Goal: Transaction & Acquisition: Purchase product/service

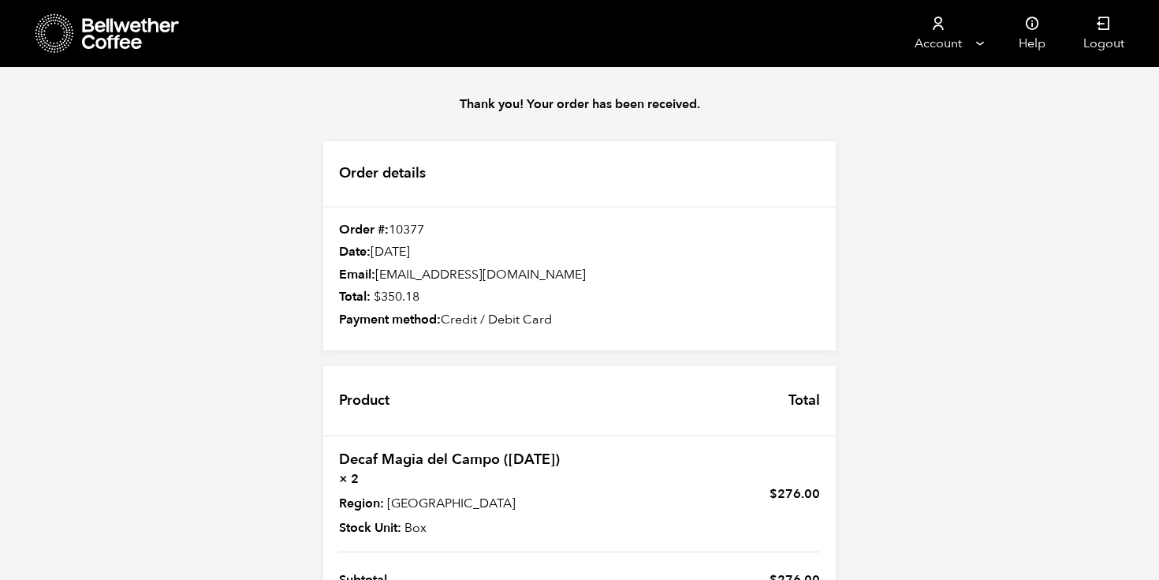
click at [124, 40] on icon at bounding box center [131, 34] width 99 height 32
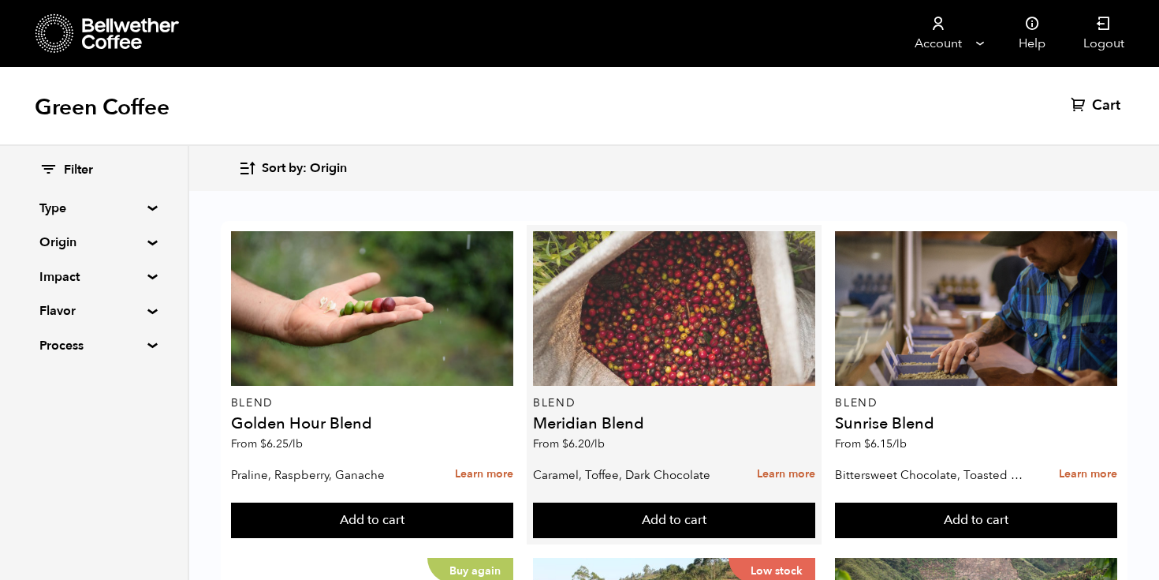
scroll to position [367, 0]
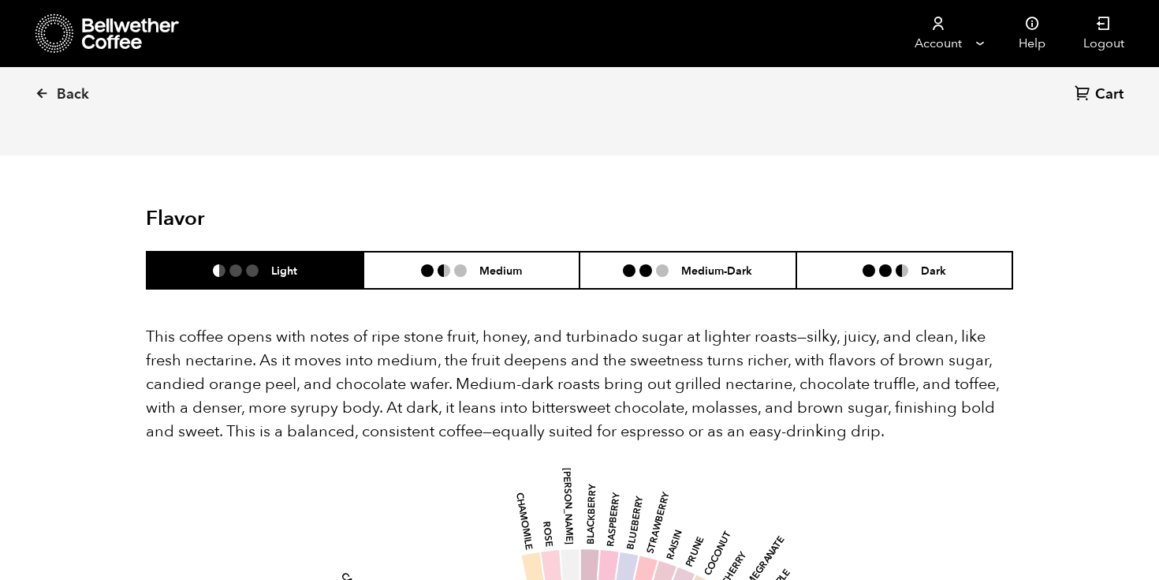
scroll to position [936, 0]
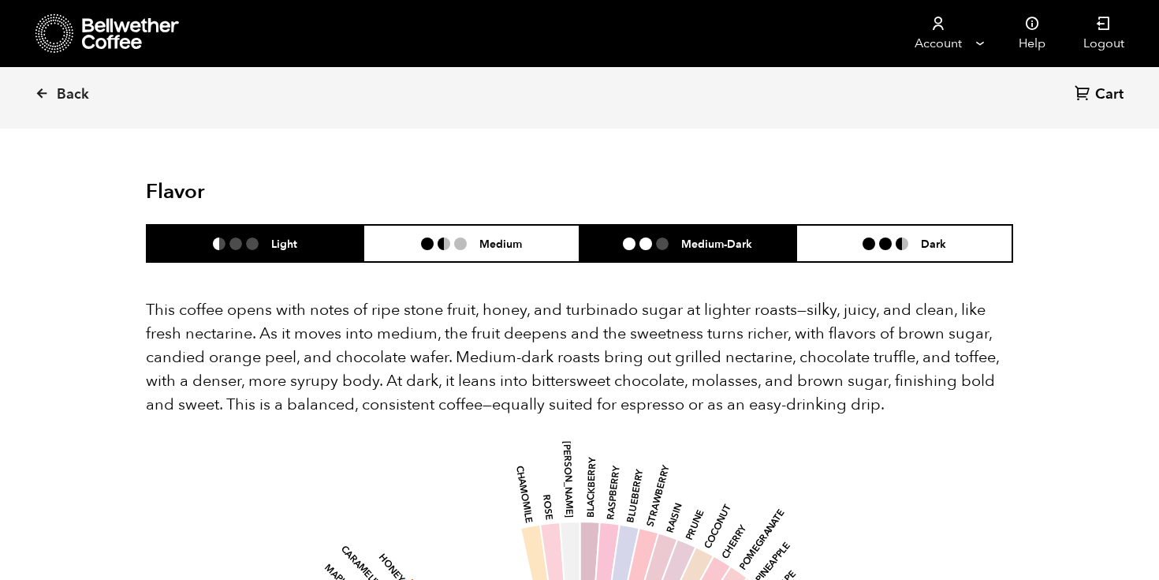
click at [711, 225] on li "Medium-Dark" at bounding box center [688, 243] width 217 height 37
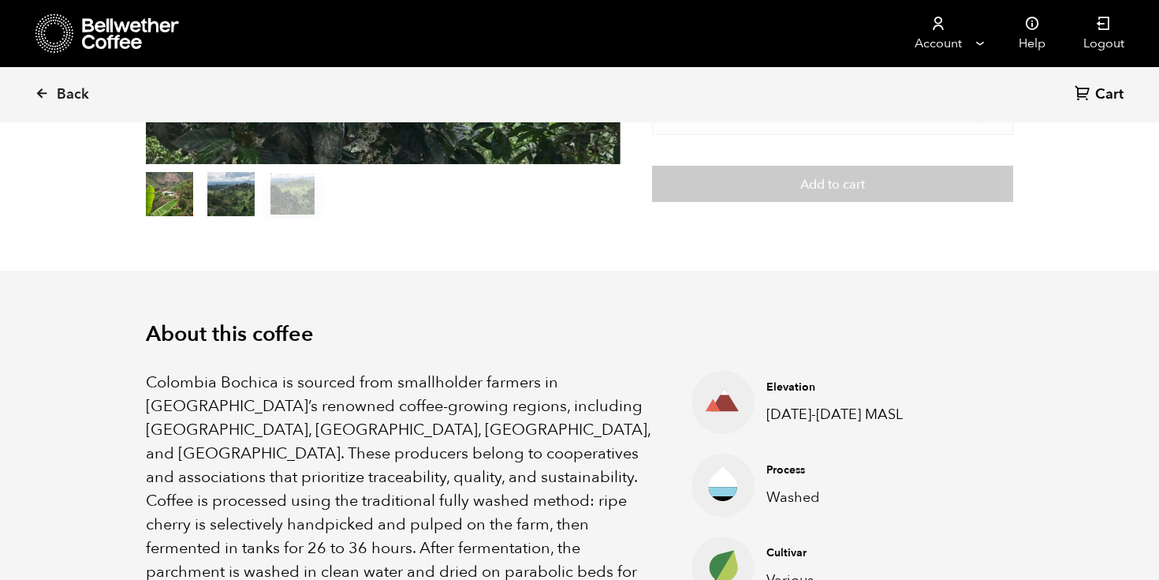
scroll to position [89, 0]
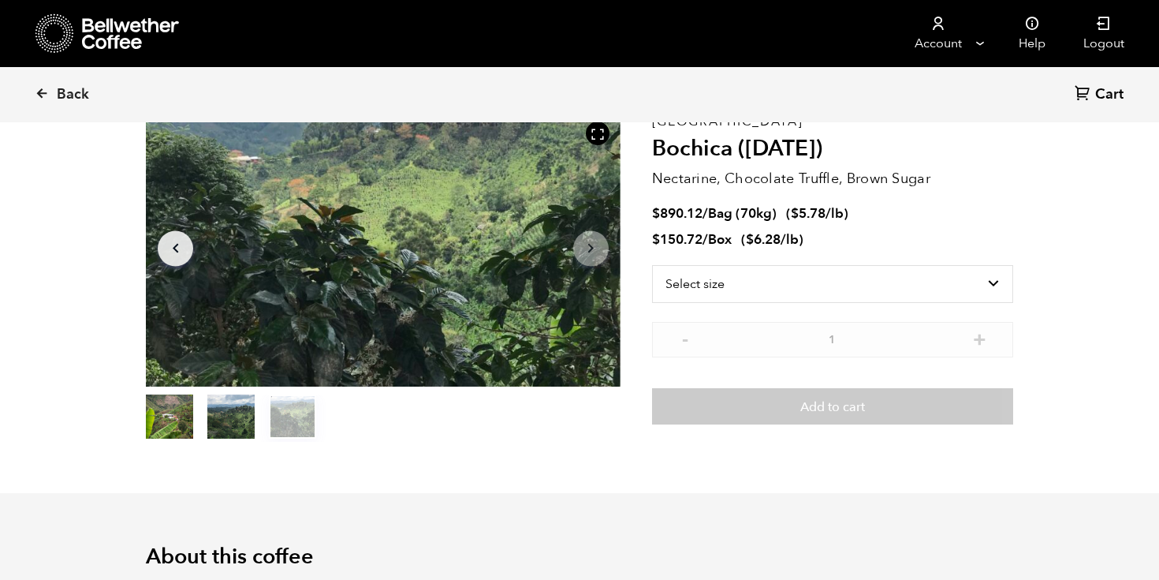
click at [590, 442] on section "Item 3 of 3 Arrow Left Arrow Right item 0 item 1 item 2 Item 3 of 3 Colombia Bo…" at bounding box center [579, 276] width 946 height 434
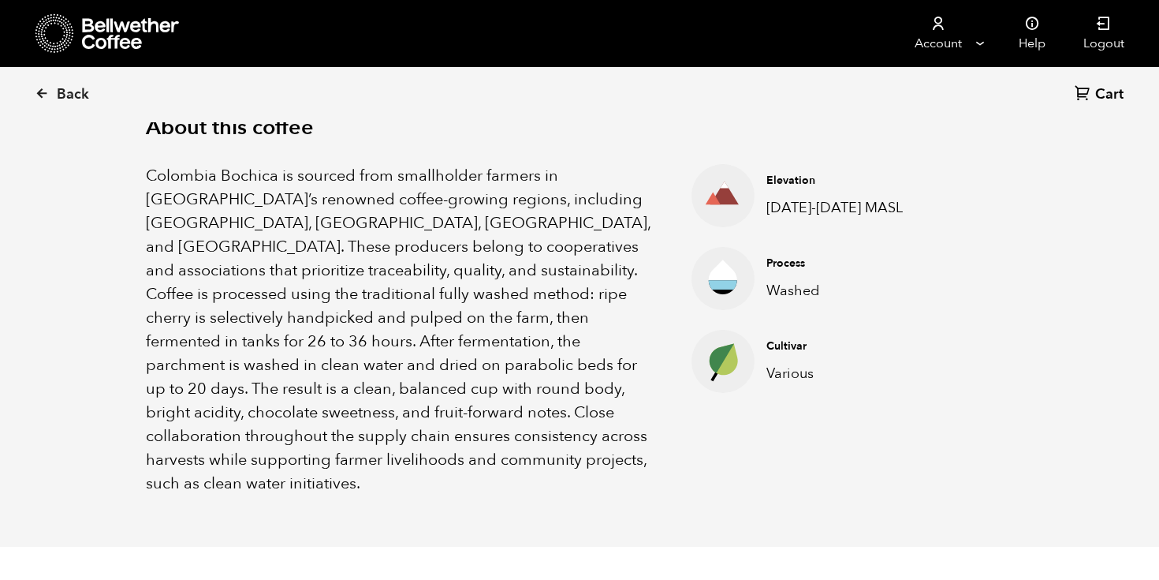
scroll to position [511, 0]
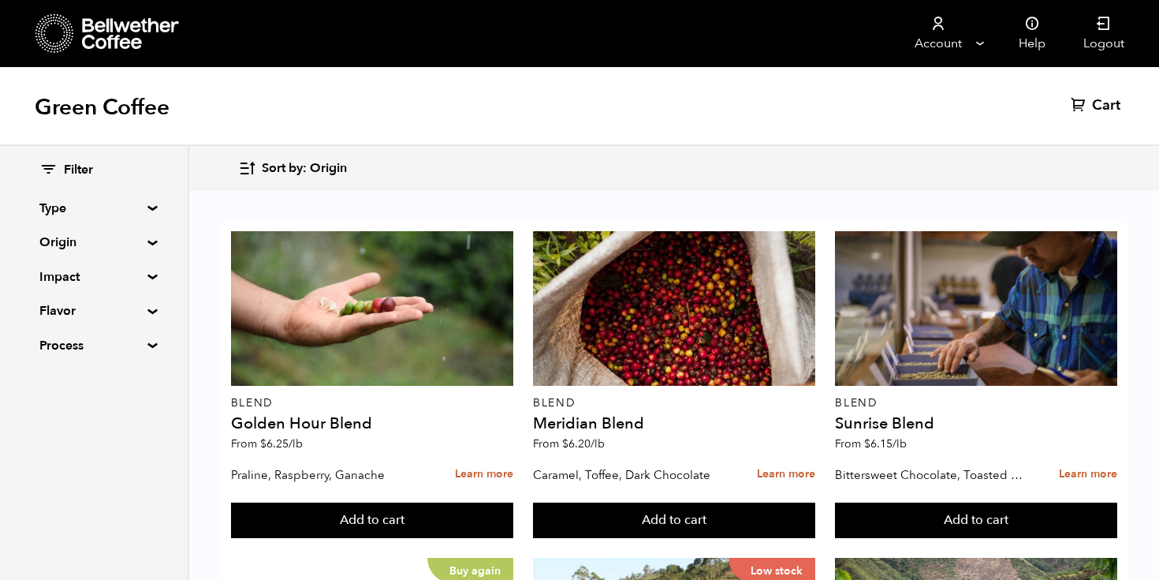
scroll to position [317, 0]
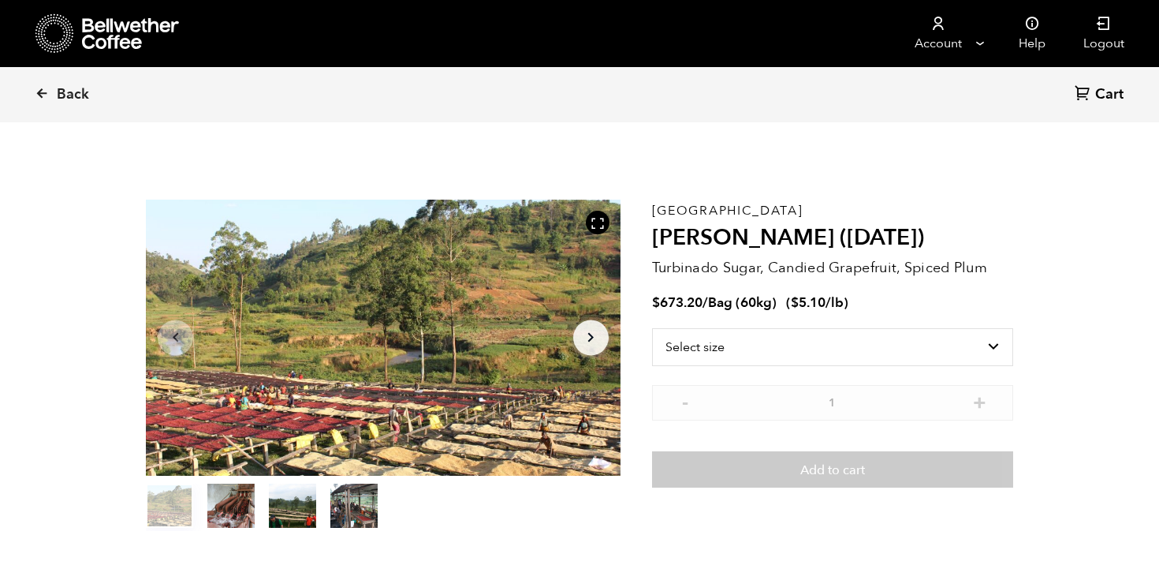
scroll to position [686, 840]
click at [771, 346] on select "Select size Bag (60kg) (132 lbs)" at bounding box center [832, 347] width 361 height 38
select select "bag-3"
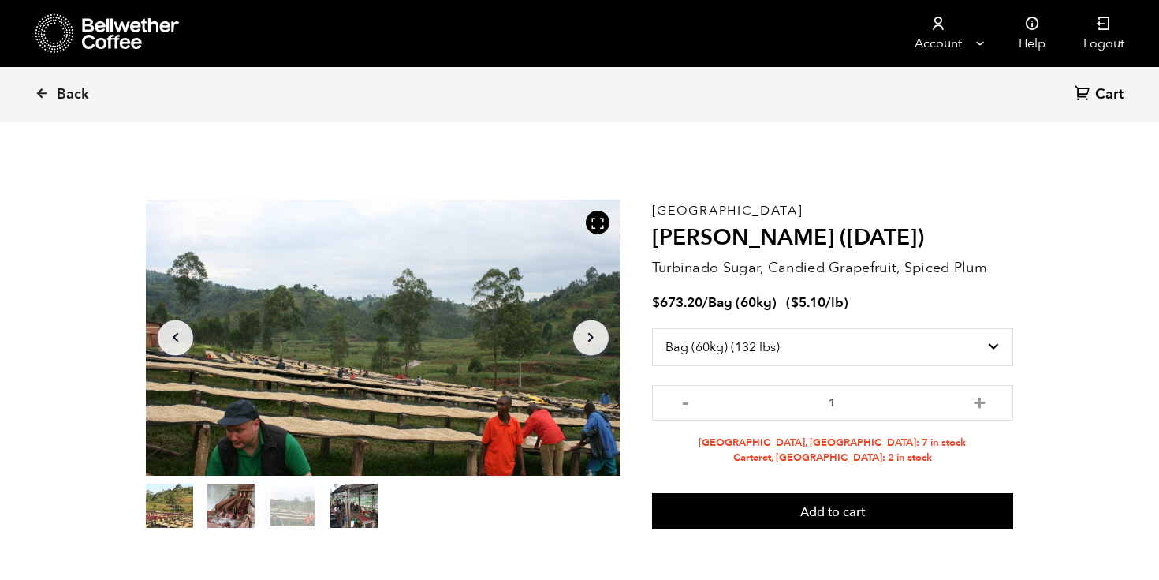
click at [585, 329] on icon "Arrow Right" at bounding box center [590, 337] width 19 height 19
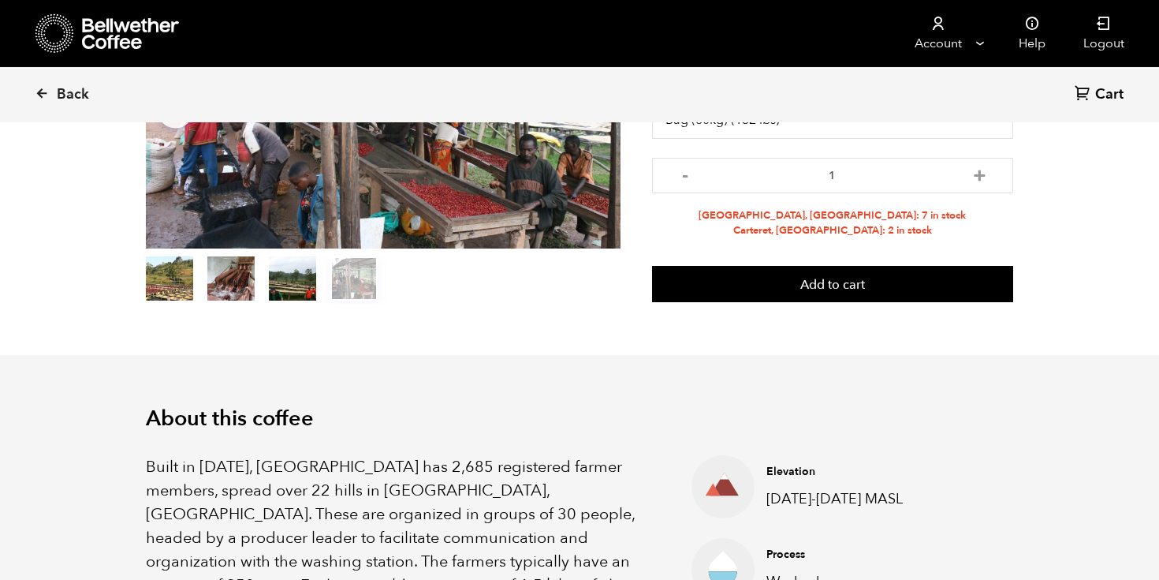
scroll to position [498, 0]
